Goal: Navigation & Orientation: Find specific page/section

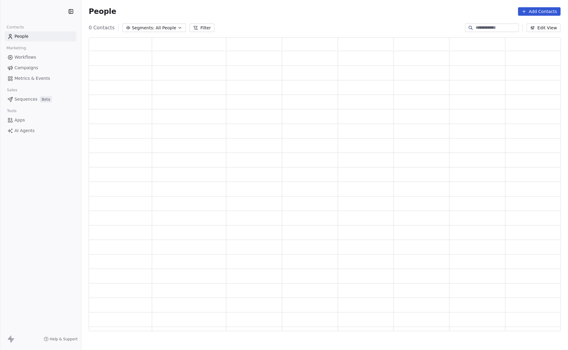
scroll to position [287, 466]
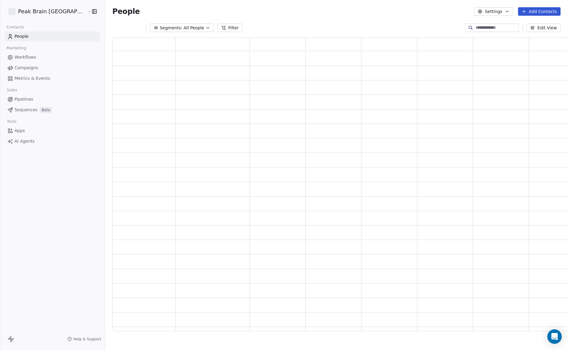
click at [39, 69] on link "Campaigns" at bounding box center [52, 68] width 95 height 10
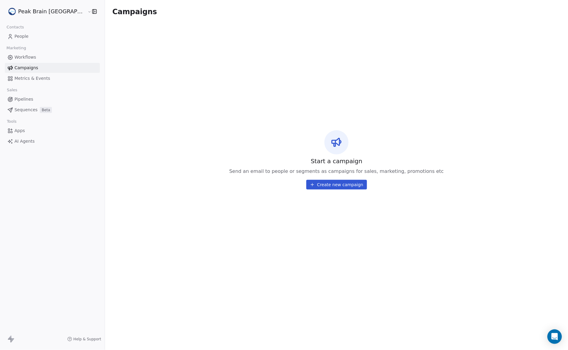
click at [26, 54] on span "Workflows" at bounding box center [25, 57] width 22 height 6
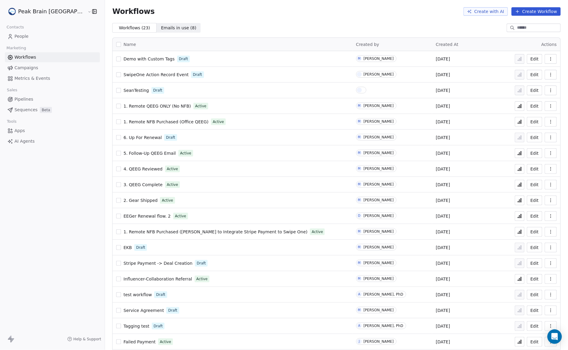
click at [144, 119] on span "1. Remote NFB Purchased (Office QEEG)" at bounding box center [165, 121] width 85 height 5
